Goal: Task Accomplishment & Management: Manage account settings

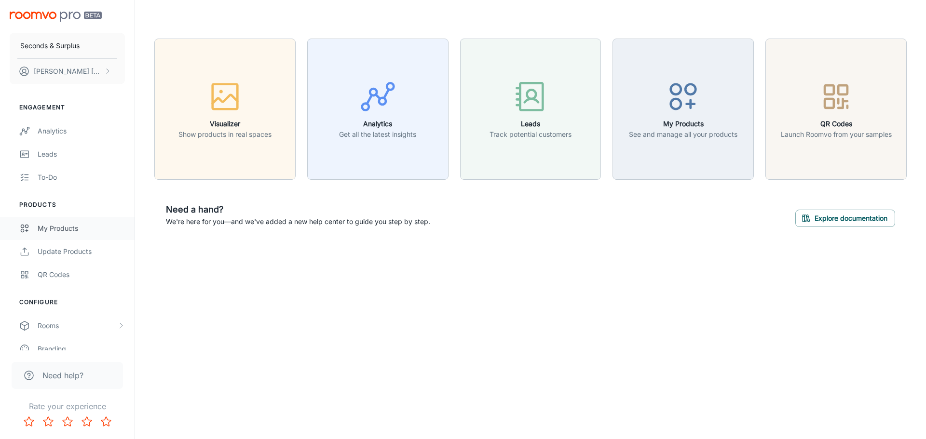
click at [75, 234] on link "My Products" at bounding box center [67, 228] width 135 height 23
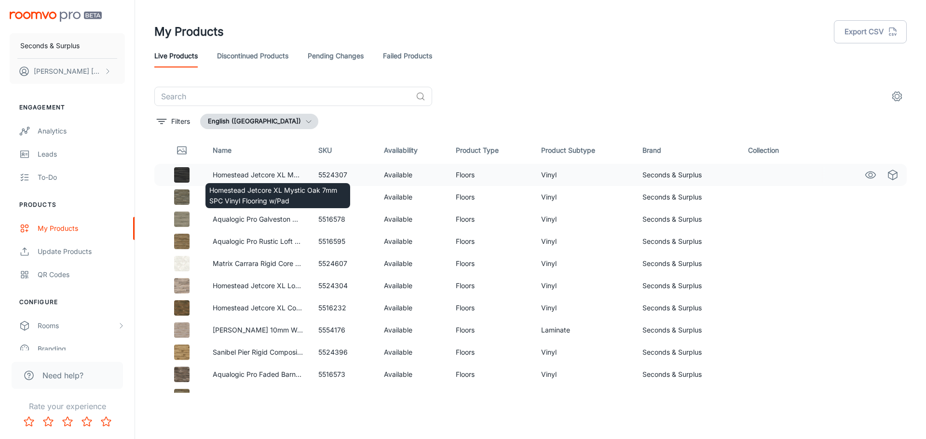
click at [300, 181] on div "Homestead Jetcore XL Mystic Oak 7mm SPC Vinyl Flooring w/Pad" at bounding box center [277, 192] width 147 height 33
click at [250, 173] on p "Homestead Jetcore XL Mystic Oak 7mm SPC Vinyl Flooring w/Pad" at bounding box center [258, 175] width 90 height 11
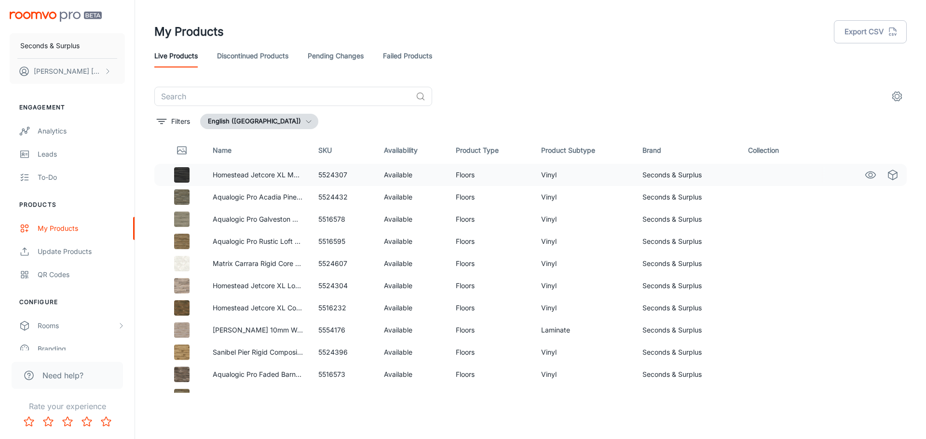
click at [333, 177] on td "5524307" at bounding box center [344, 175] width 66 height 22
click at [228, 57] on link "Discontinued Products" at bounding box center [252, 55] width 71 height 23
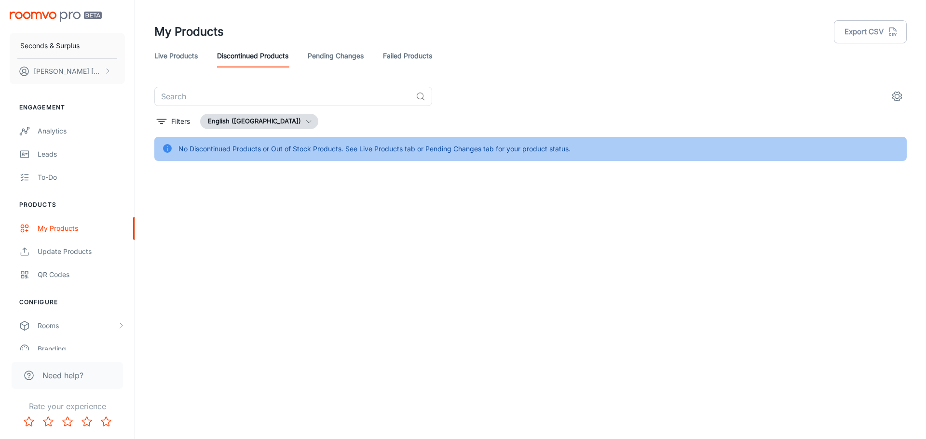
click at [312, 56] on link "Pending Changes" at bounding box center [336, 55] width 56 height 23
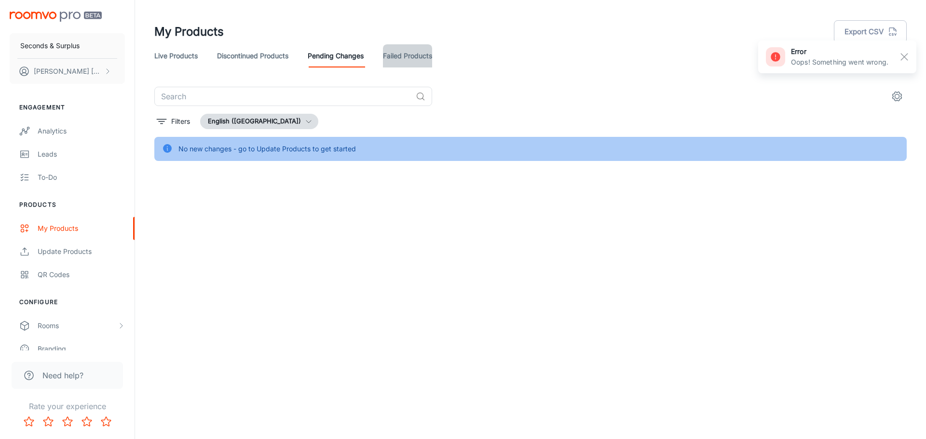
click at [397, 58] on link "Failed Products" at bounding box center [407, 55] width 49 height 23
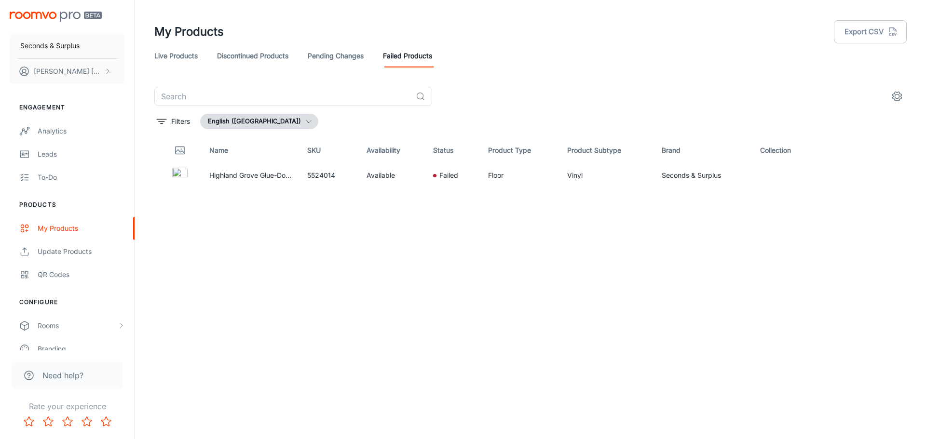
click at [185, 59] on link "Live Products" at bounding box center [175, 55] width 43 height 23
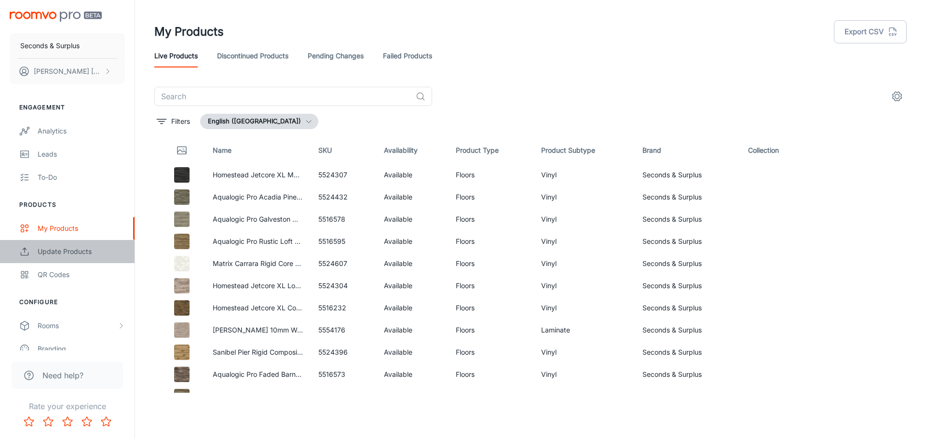
click at [46, 248] on div "Update Products" at bounding box center [81, 251] width 87 height 11
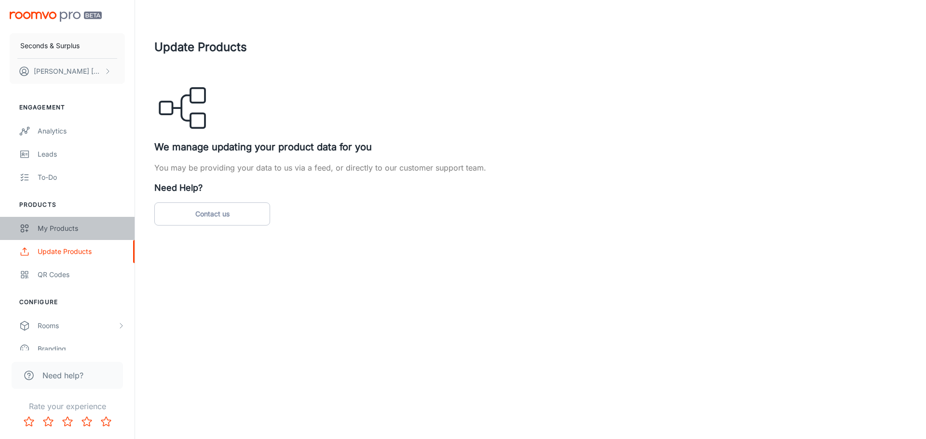
click at [66, 227] on div "My Products" at bounding box center [81, 228] width 87 height 11
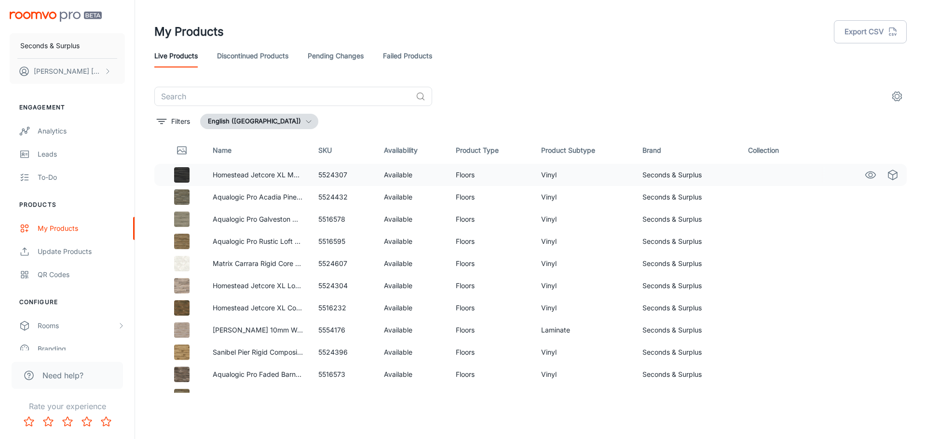
click at [659, 174] on td "Seconds & Surplus" at bounding box center [688, 175] width 106 height 22
click at [490, 162] on th "Product Type" at bounding box center [490, 150] width 85 height 27
click at [455, 173] on td "Floors" at bounding box center [490, 175] width 85 height 22
click at [295, 184] on body "Seconds & Surplus [PERSON_NAME] Engagement Analytics Leads To-do Products My Pr…" at bounding box center [463, 219] width 926 height 439
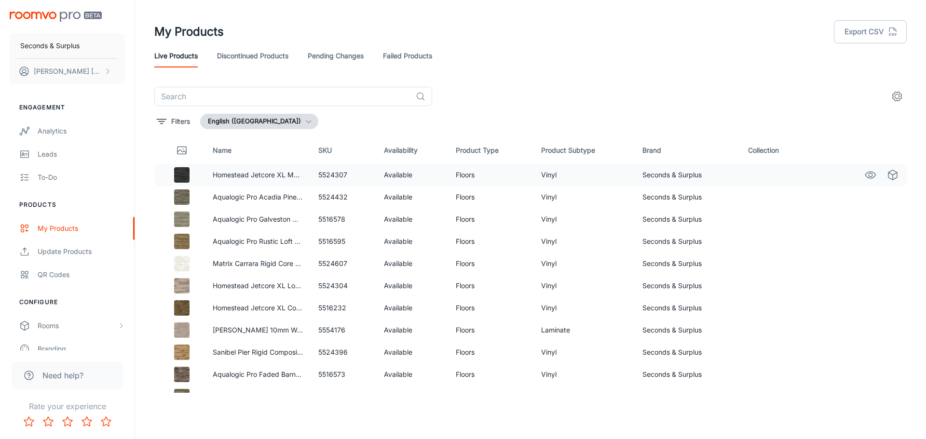
click at [176, 175] on img at bounding box center [181, 174] width 15 height 15
click at [182, 152] on icon "Thumbnail" at bounding box center [181, 151] width 9 height 3
click at [182, 176] on img at bounding box center [181, 174] width 15 height 15
click at [182, 193] on img at bounding box center [181, 197] width 15 height 15
click at [93, 248] on div "Update Products" at bounding box center [81, 251] width 87 height 11
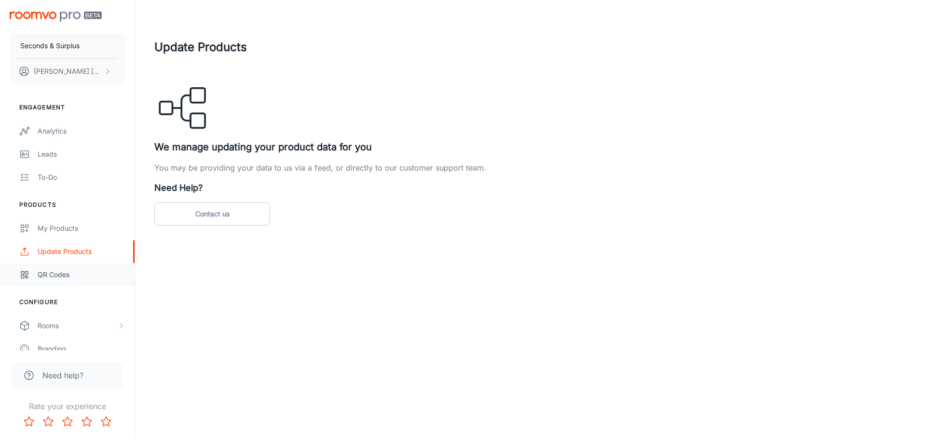
click at [91, 277] on div "QR Codes" at bounding box center [81, 275] width 87 height 11
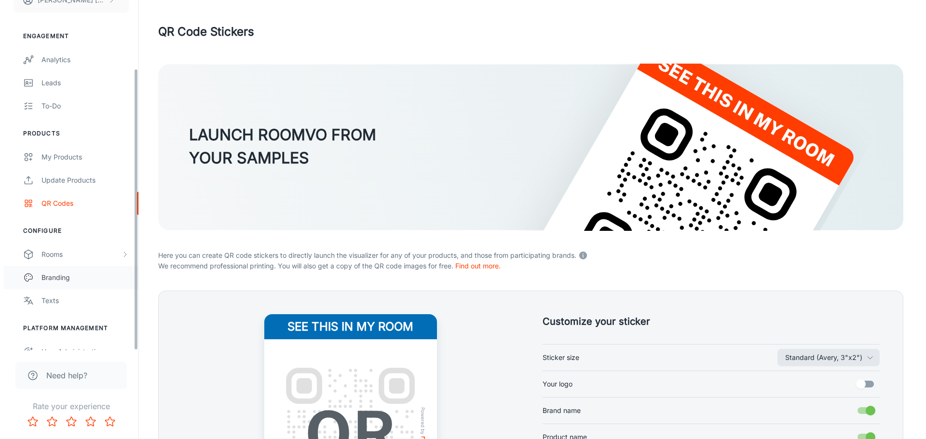
scroll to position [84, 0]
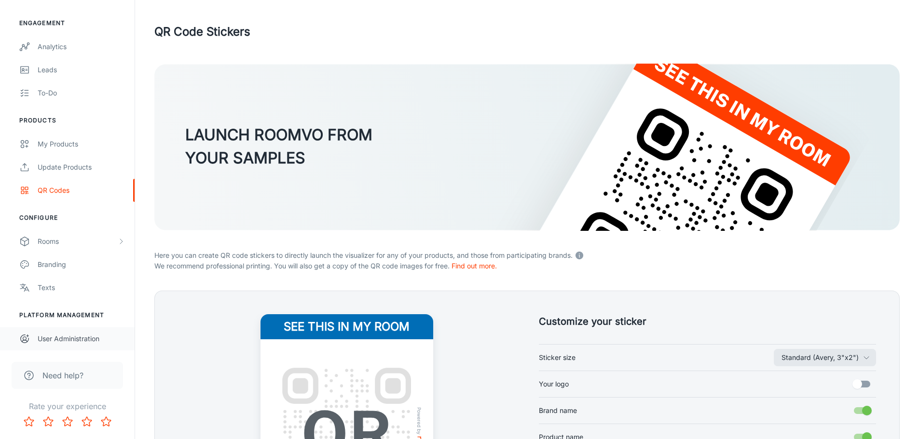
click at [85, 342] on div "User Administration" at bounding box center [81, 339] width 87 height 11
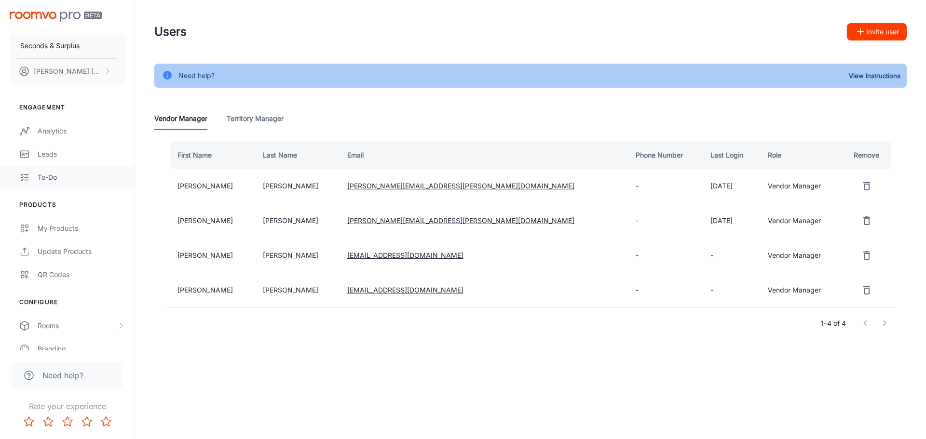
click at [76, 185] on link "To-do" at bounding box center [67, 177] width 135 height 23
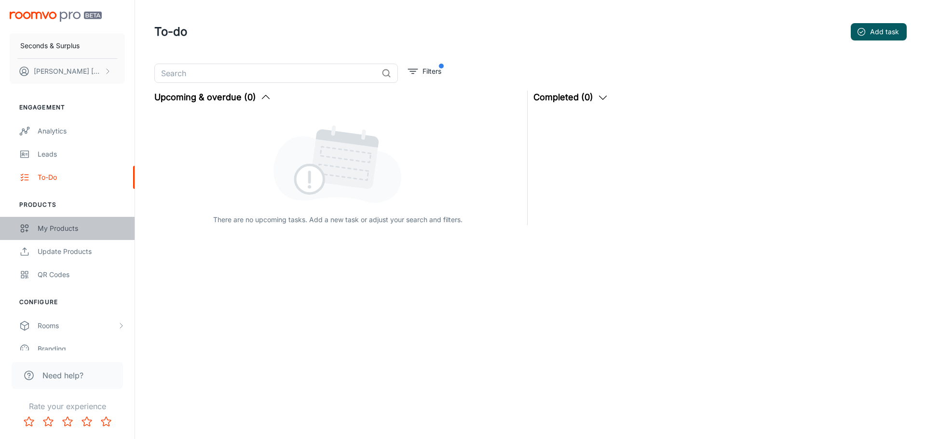
click at [78, 234] on link "My Products" at bounding box center [67, 228] width 135 height 23
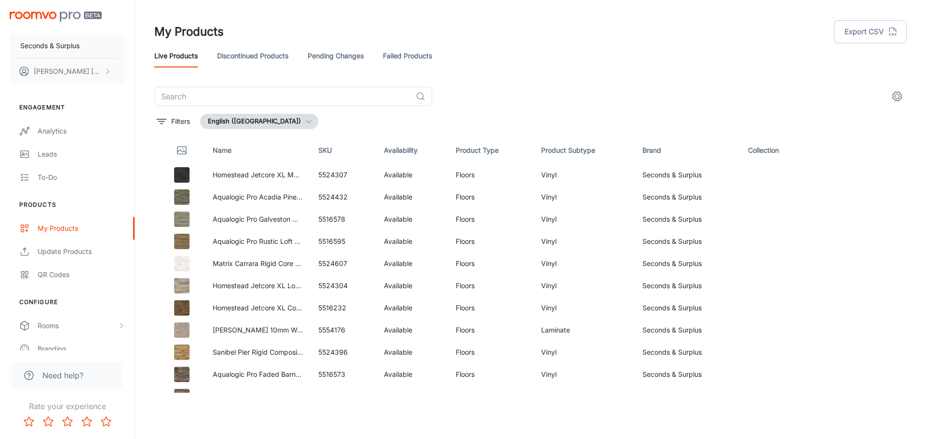
click at [715, 68] on header "My Products Export CSV Live Products Discontinued Products Pending Changes Fail…" at bounding box center [530, 43] width 775 height 87
click at [99, 76] on button "[PERSON_NAME]" at bounding box center [67, 71] width 115 height 25
click at [99, 45] on div at bounding box center [463, 219] width 926 height 439
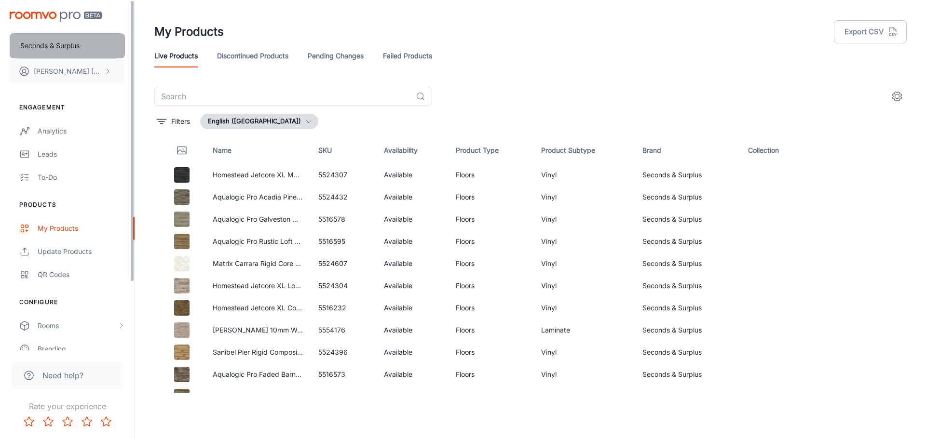
click at [71, 46] on p "Seconds & Surplus" at bounding box center [49, 46] width 59 height 11
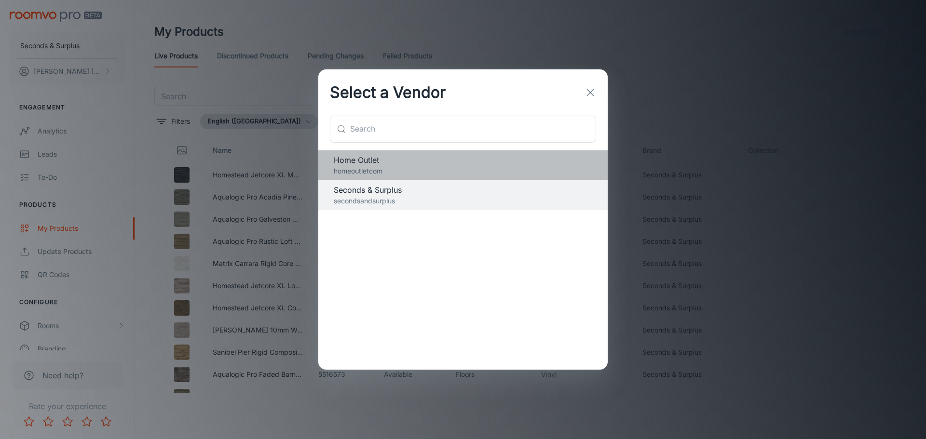
click at [409, 171] on p "homeoutletcom" at bounding box center [463, 171] width 258 height 11
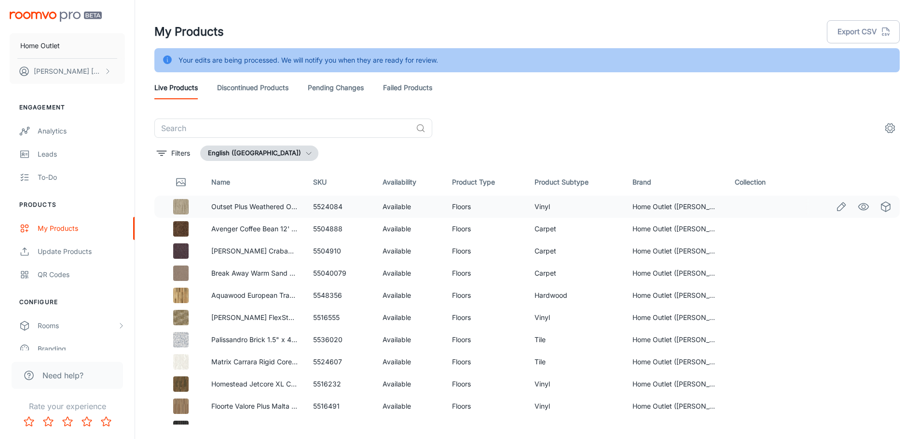
click at [342, 209] on td "5524084" at bounding box center [339, 207] width 69 height 22
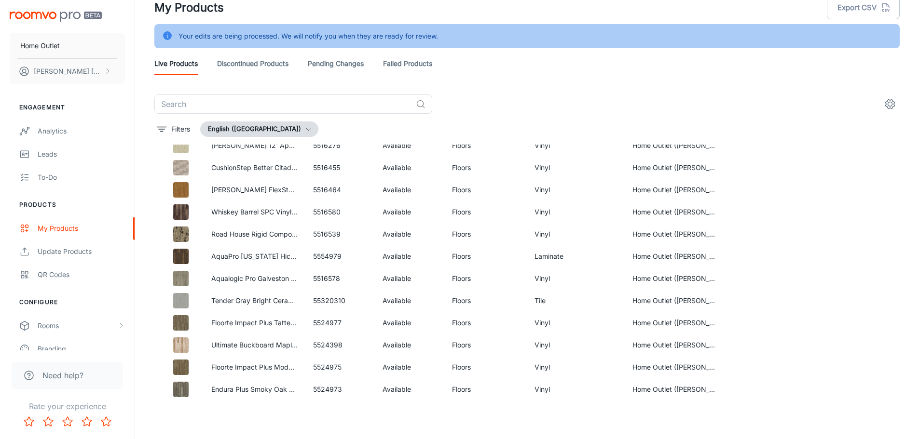
scroll to position [1644, 0]
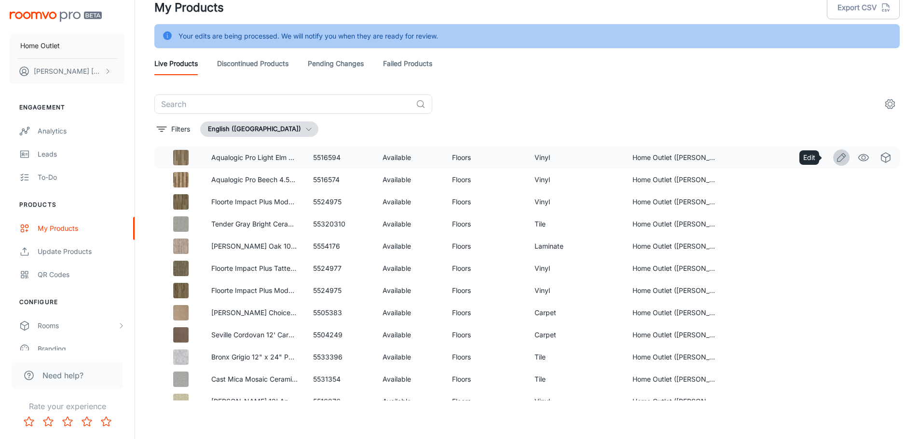
click at [837, 161] on icon "Edit" at bounding box center [841, 157] width 8 height 8
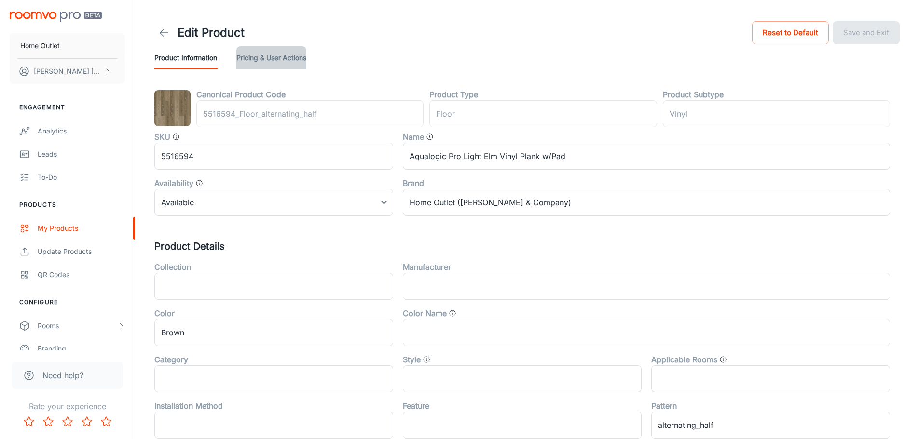
click at [301, 63] on button "Pricing & User Actions" at bounding box center [271, 57] width 70 height 23
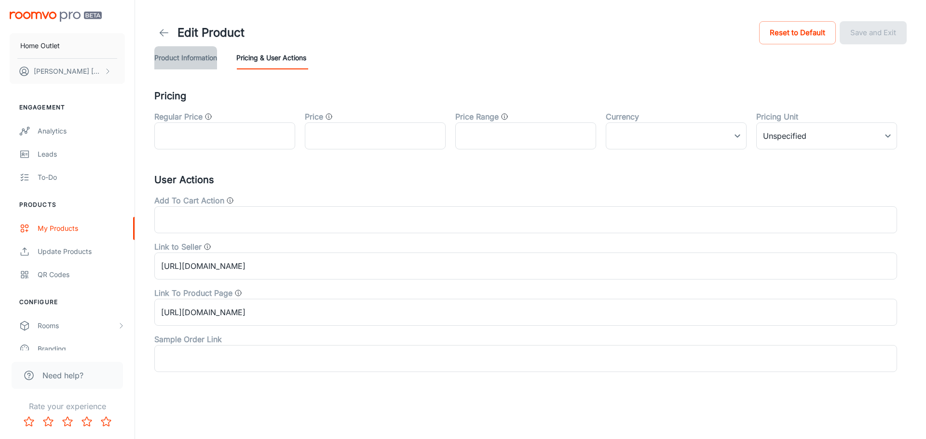
click at [200, 62] on button "Product Information" at bounding box center [185, 57] width 63 height 23
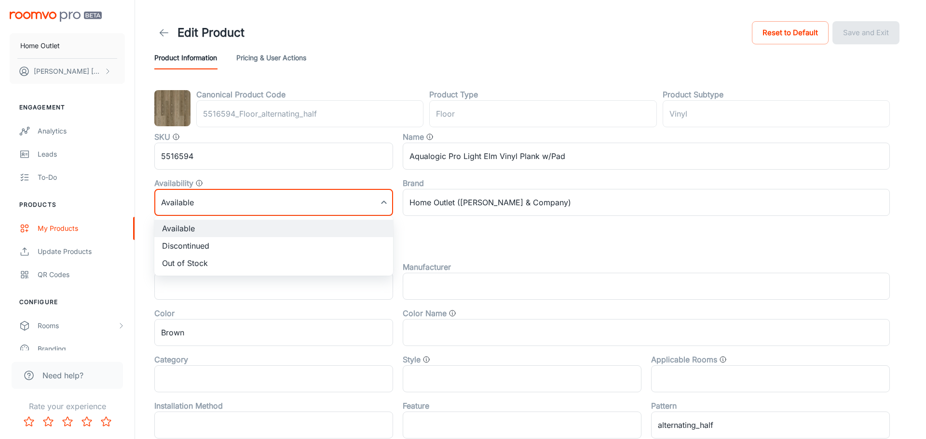
click at [383, 203] on body "Home Outlet [PERSON_NAME] Engagement Analytics Leads To-do Products My Products…" at bounding box center [463, 219] width 926 height 439
click at [383, 203] on div at bounding box center [463, 219] width 926 height 439
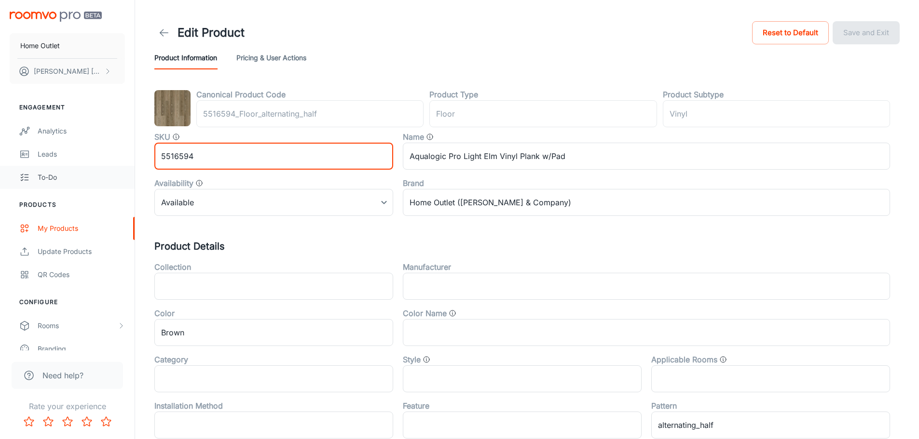
drag, startPoint x: 250, startPoint y: 152, endPoint x: 128, endPoint y: 168, distance: 123.4
click at [128, 168] on div "Home Outlet [PERSON_NAME] Engagement Analytics Leads To-do Products My Products…" at bounding box center [459, 361] width 919 height 723
click at [381, 209] on body "Home Outlet [PERSON_NAME] Engagement Analytics Leads To-do Products My Products…" at bounding box center [459, 219] width 919 height 439
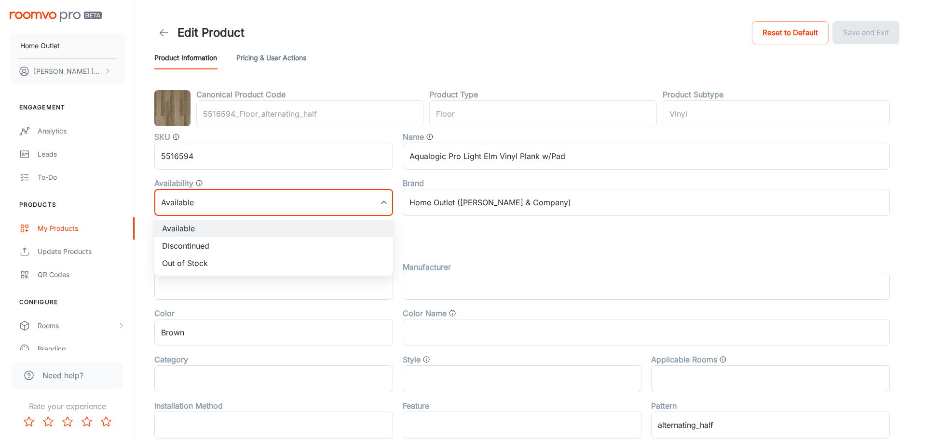
click at [339, 202] on div at bounding box center [463, 219] width 926 height 439
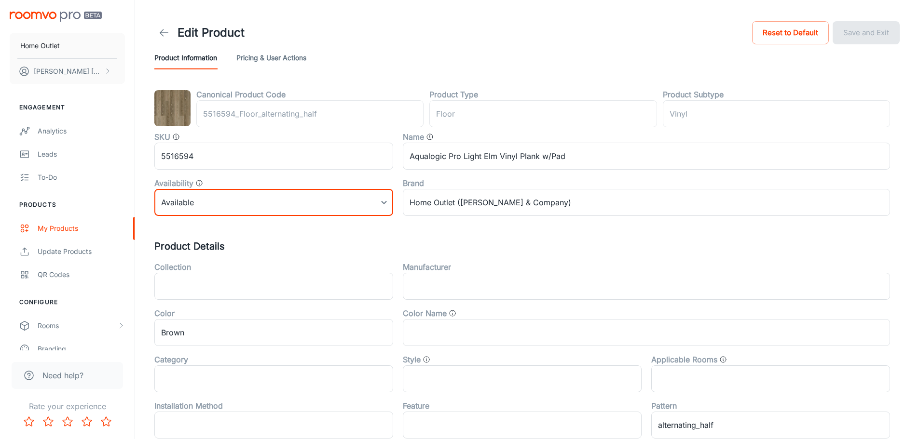
click at [278, 214] on body "Home Outlet [PERSON_NAME] Engagement Analytics Leads To-do Products My Products…" at bounding box center [459, 219] width 919 height 439
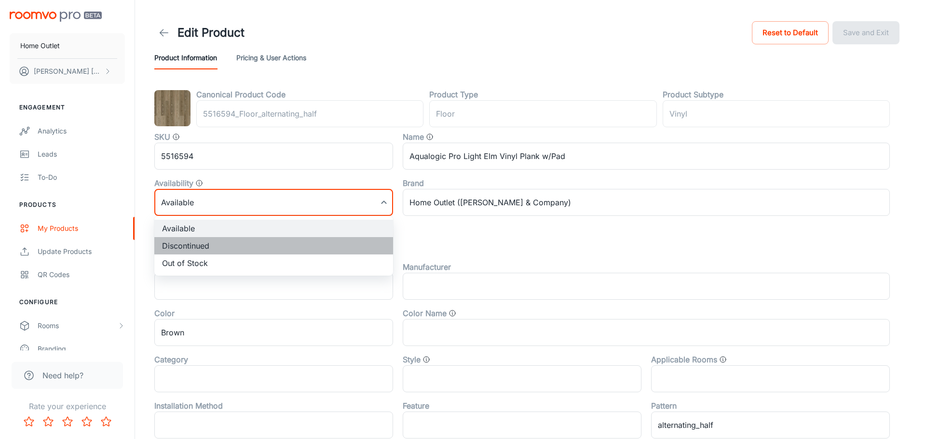
click at [279, 244] on li "Discontinued" at bounding box center [273, 245] width 239 height 17
type input "1"
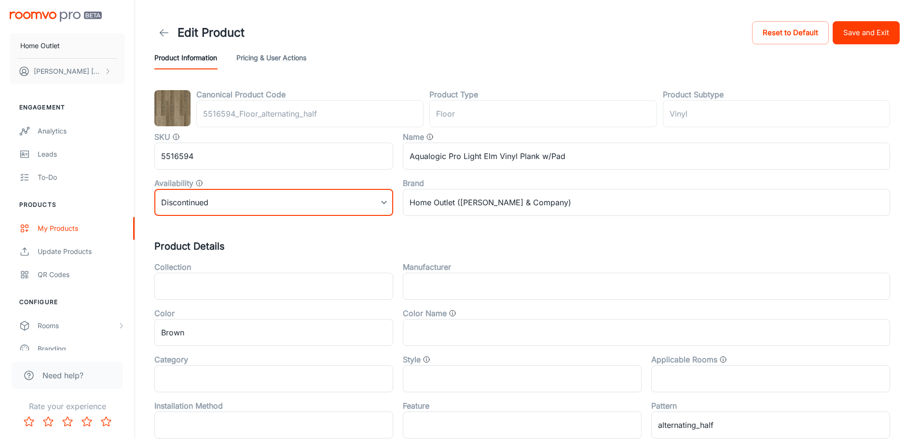
click at [844, 40] on button "Save and Exit" at bounding box center [865, 32] width 67 height 23
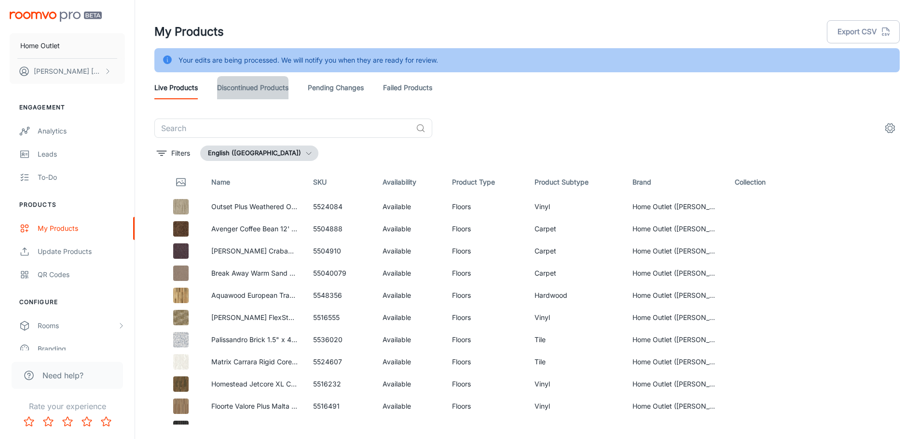
click at [271, 97] on link "Discontinued Products" at bounding box center [252, 87] width 71 height 23
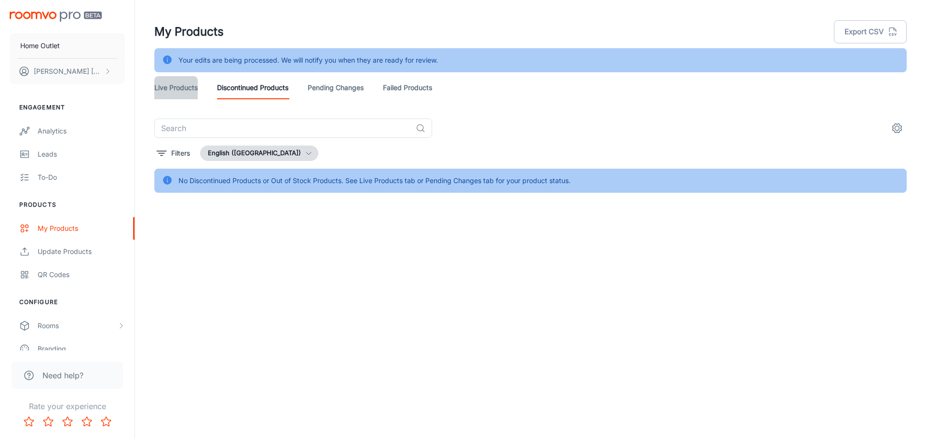
click at [196, 89] on link "Live Products" at bounding box center [175, 87] width 43 height 23
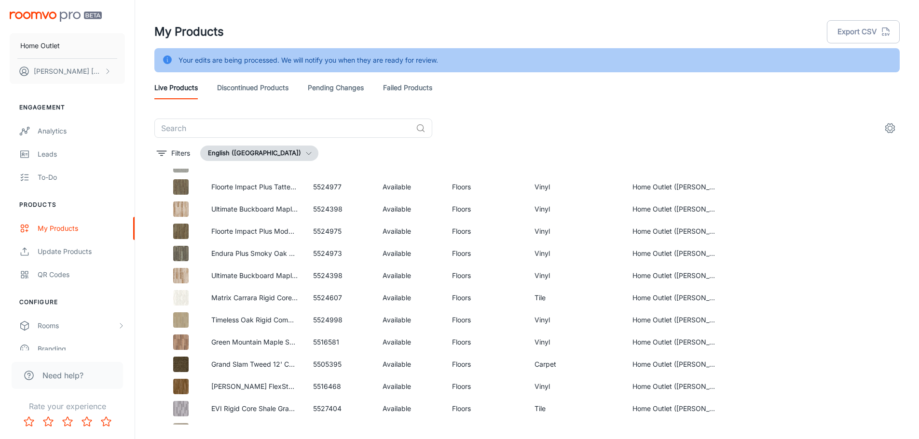
scroll to position [2610, 0]
